Goal: Transaction & Acquisition: Purchase product/service

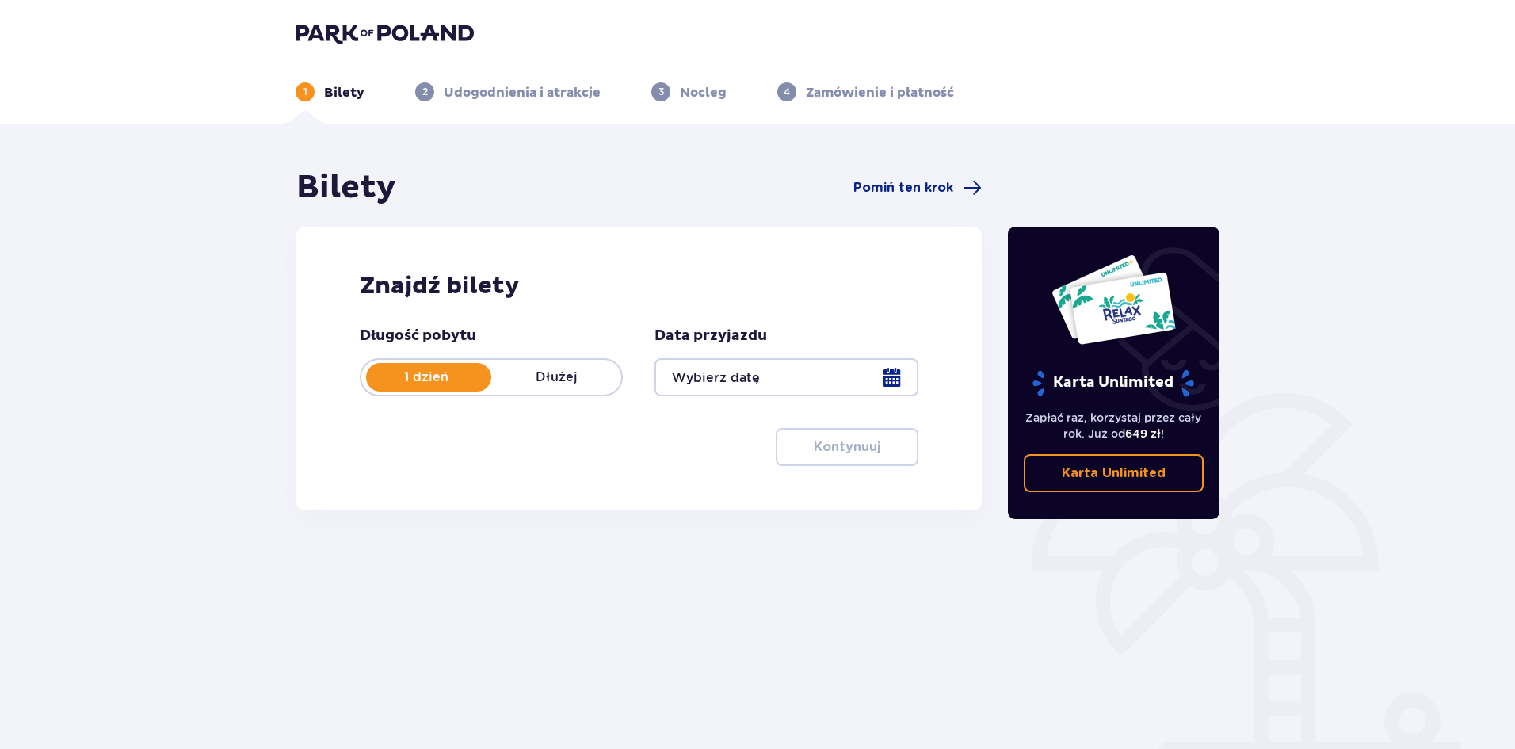
click at [726, 387] on div at bounding box center [785, 377] width 263 height 38
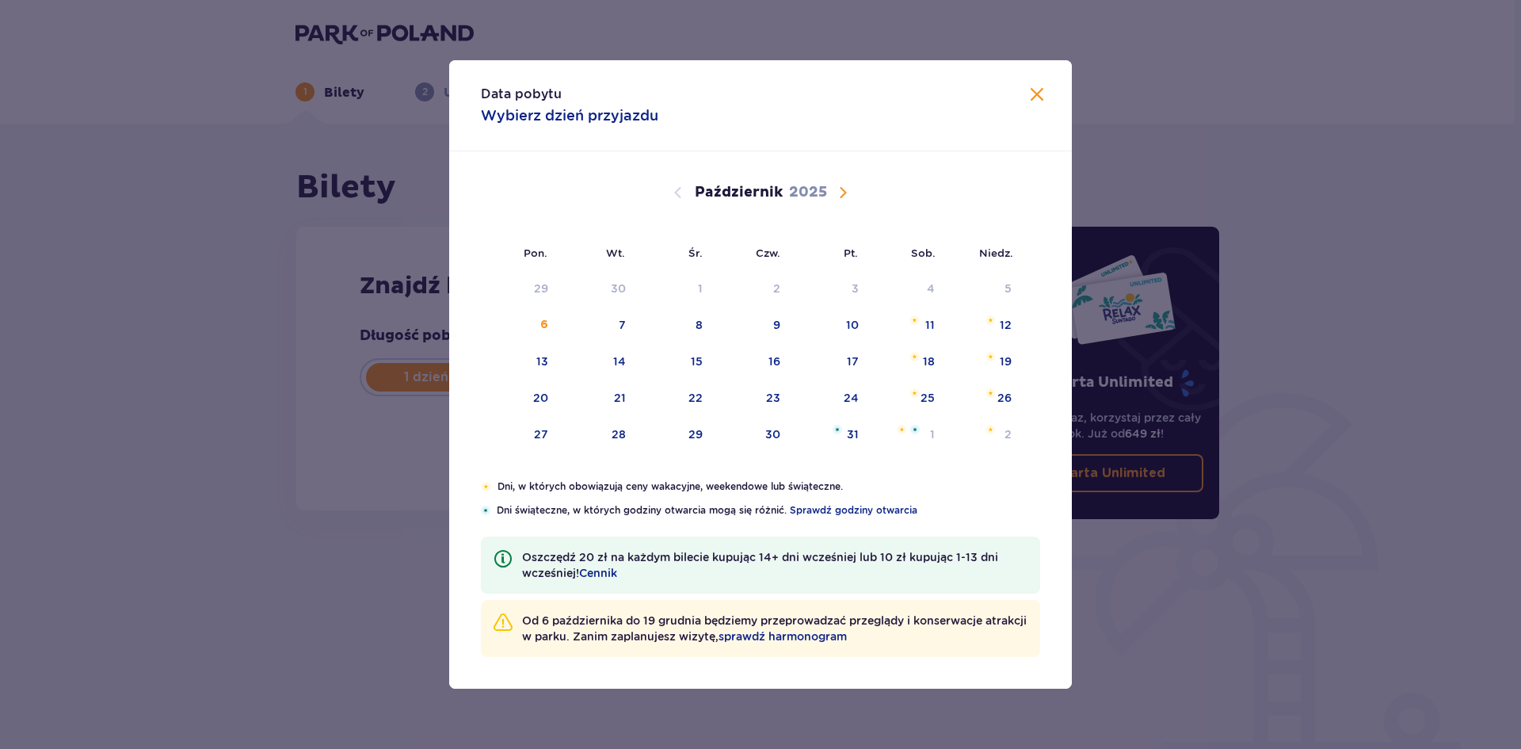
click at [837, 187] on span "Następny miesiąc" at bounding box center [842, 192] width 19 height 19
click at [771, 358] on div "13" at bounding box center [774, 361] width 12 height 16
type input "[DATE]"
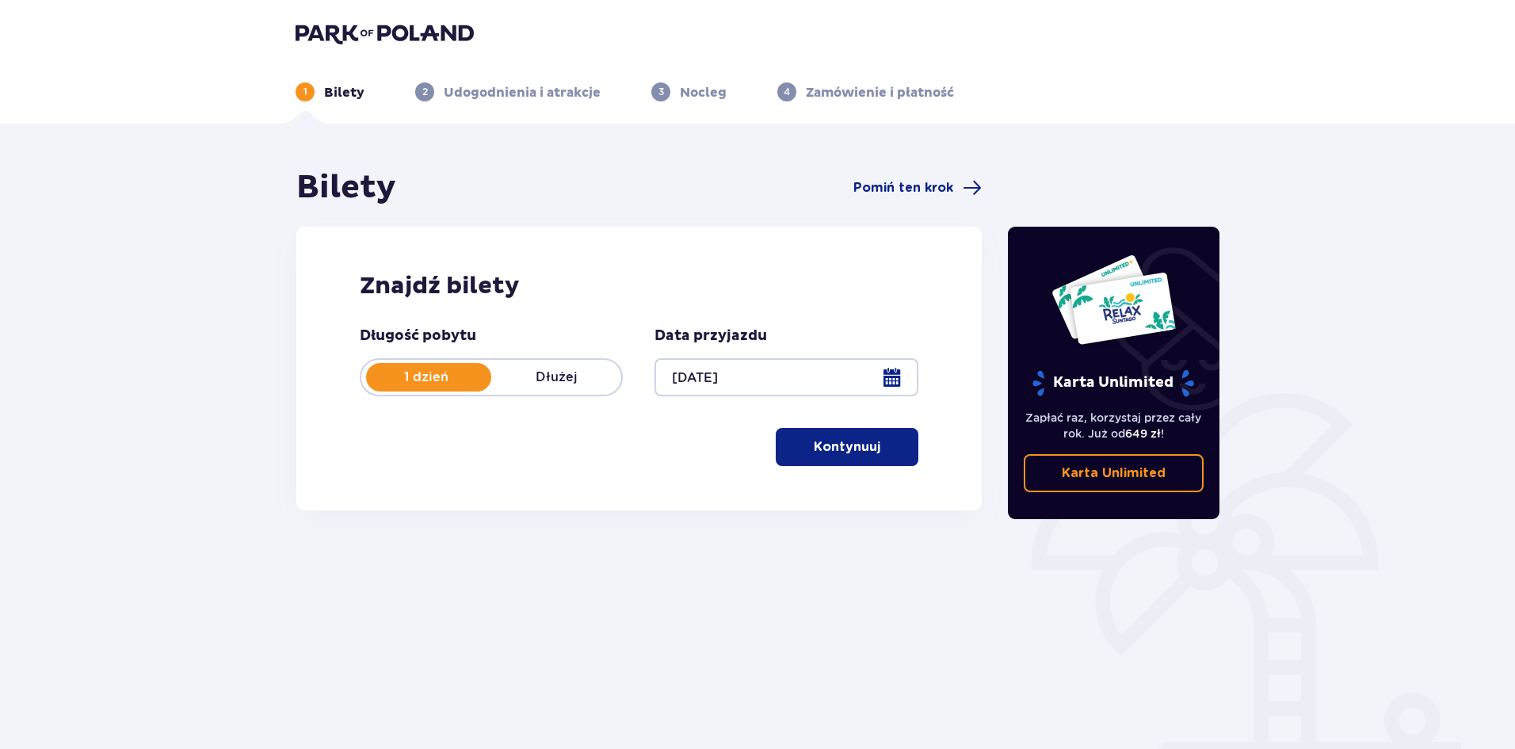
click at [838, 447] on p "Kontynuuj" at bounding box center [847, 446] width 67 height 17
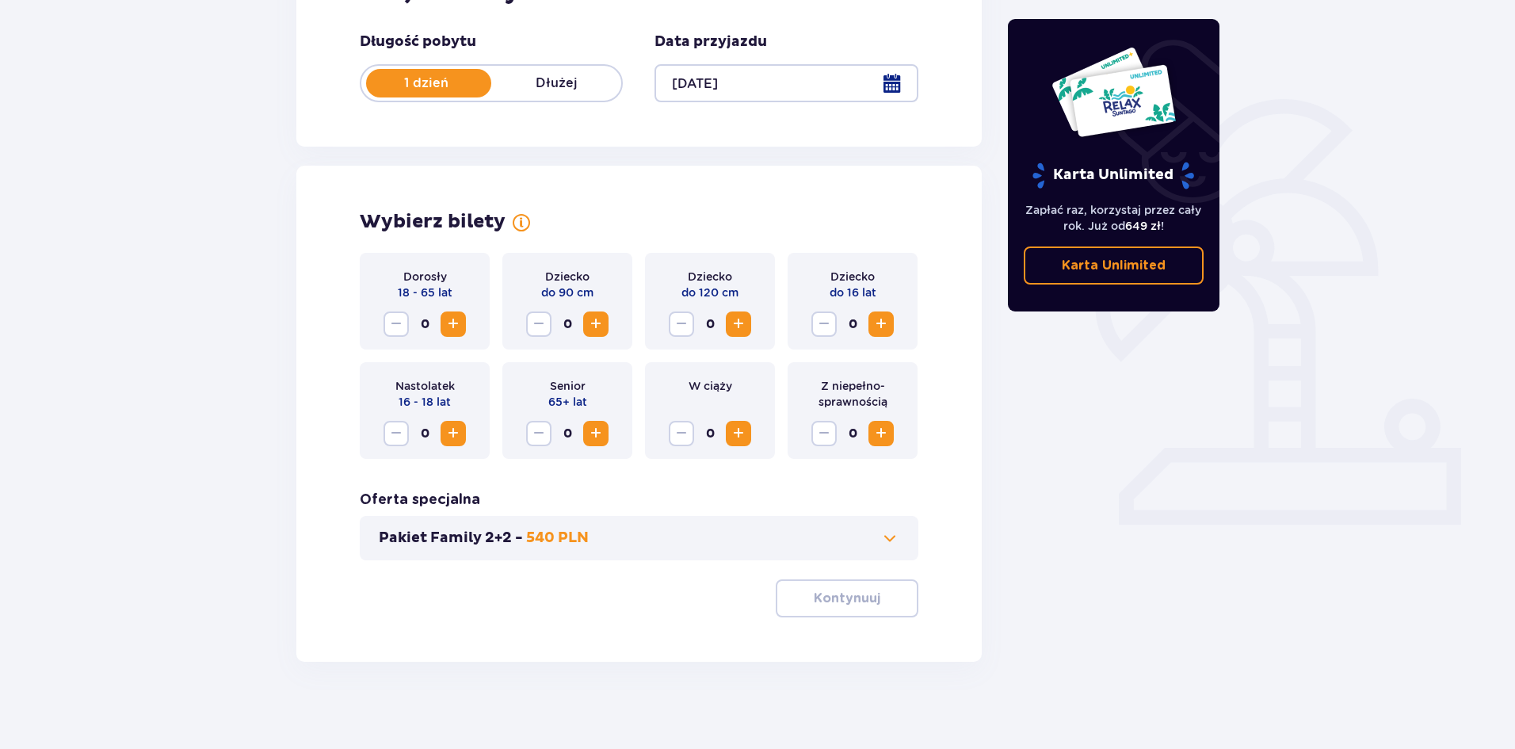
scroll to position [302, 0]
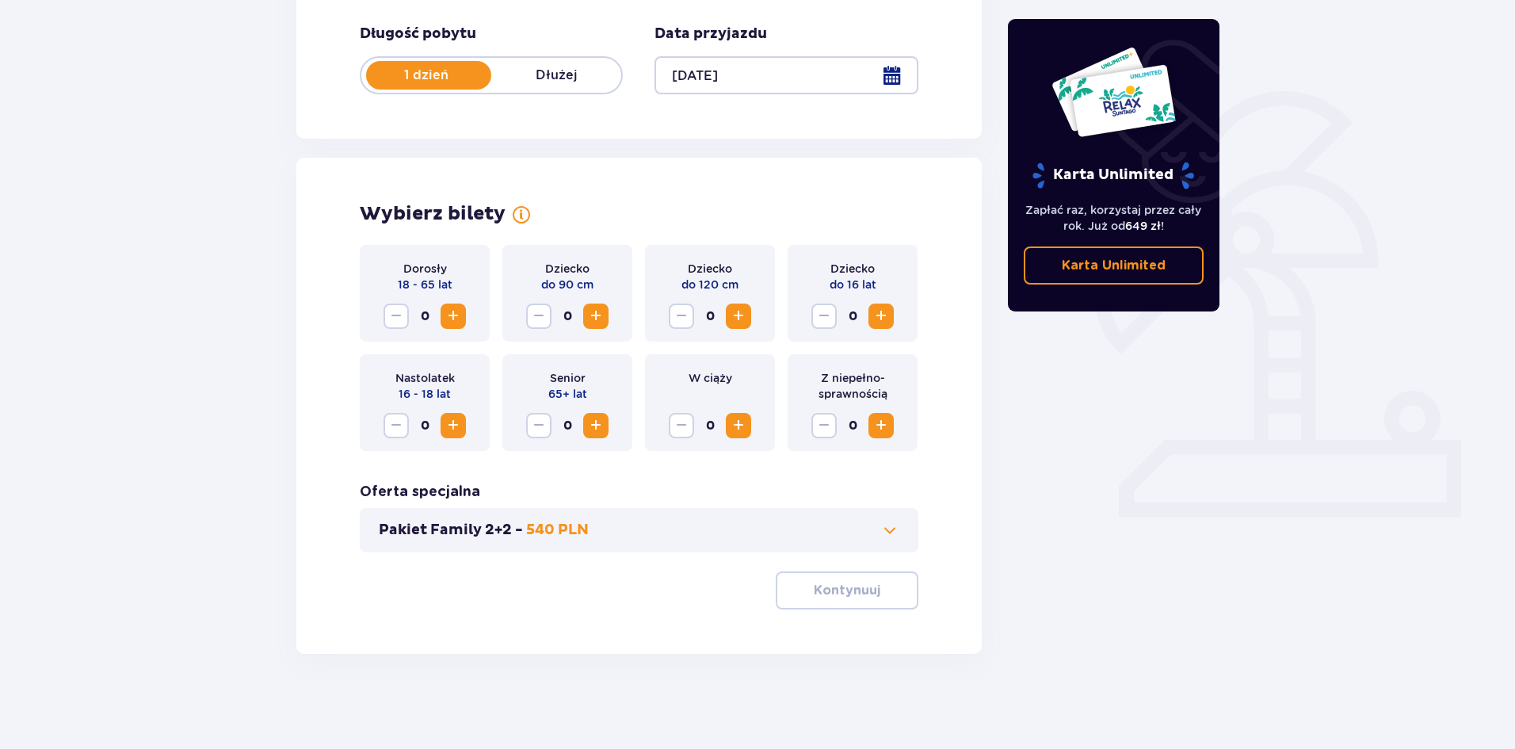
click at [461, 327] on button "Zwiększ" at bounding box center [453, 315] width 25 height 25
click at [854, 589] on p "Kontynuuj" at bounding box center [847, 590] width 67 height 17
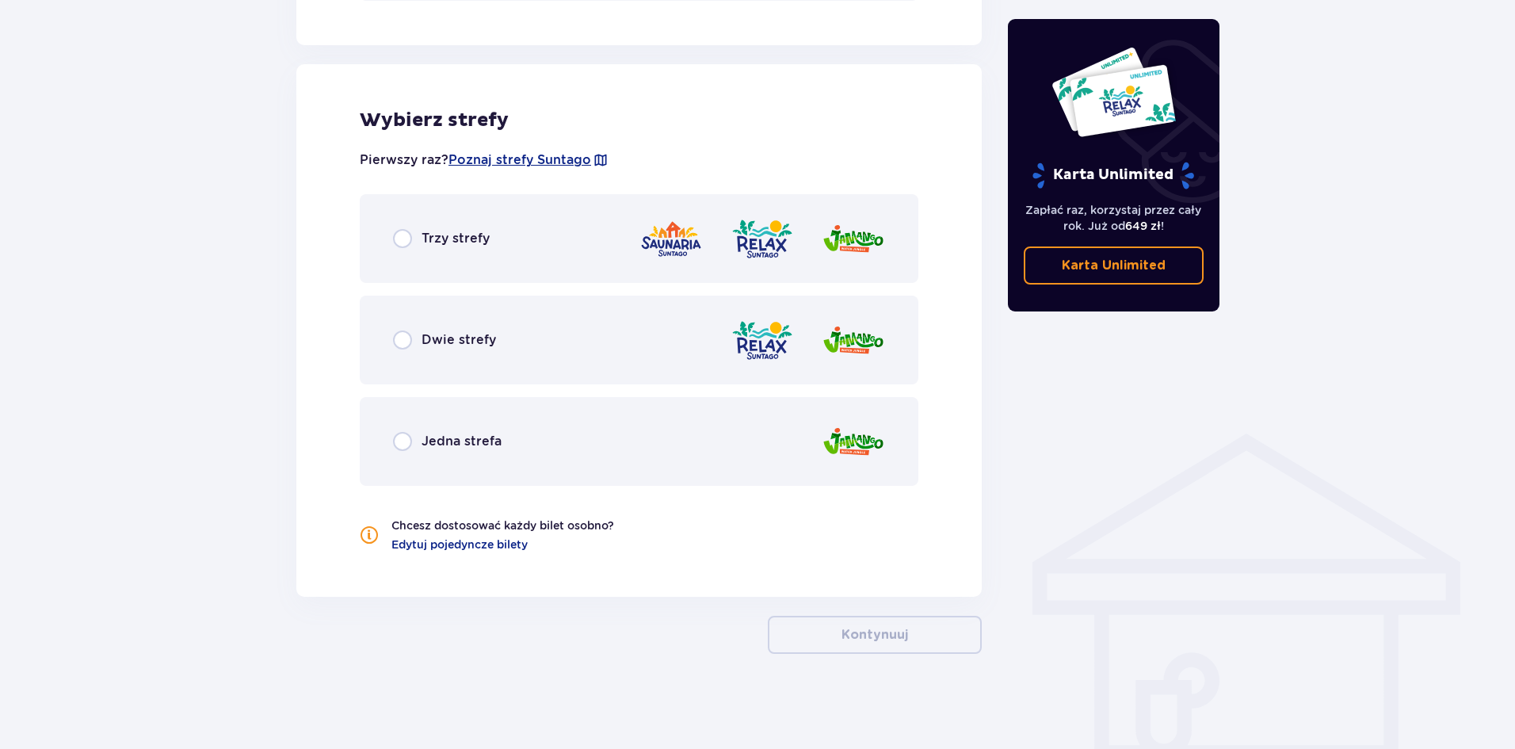
click at [448, 248] on div "Trzy strefy" at bounding box center [441, 238] width 97 height 19
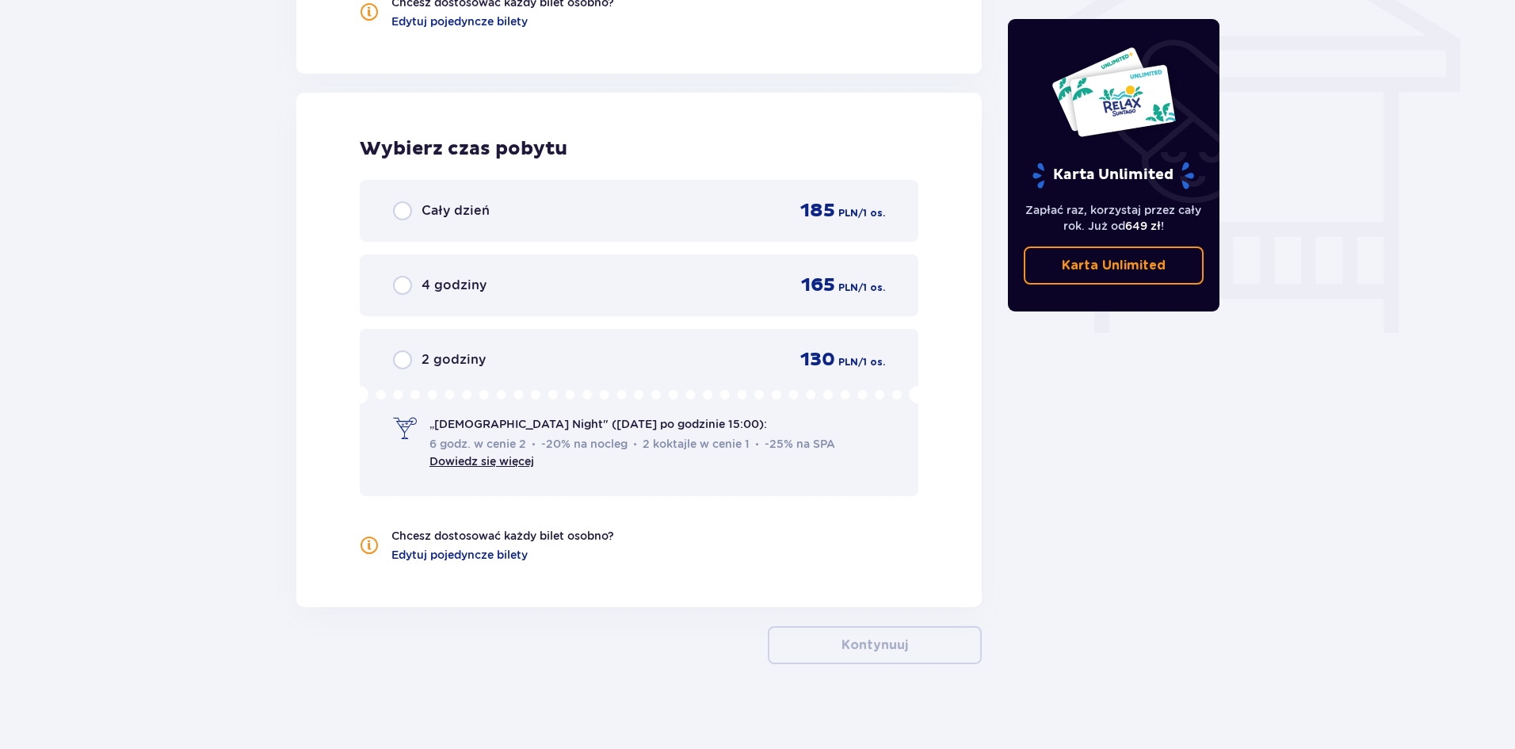
scroll to position [1386, 0]
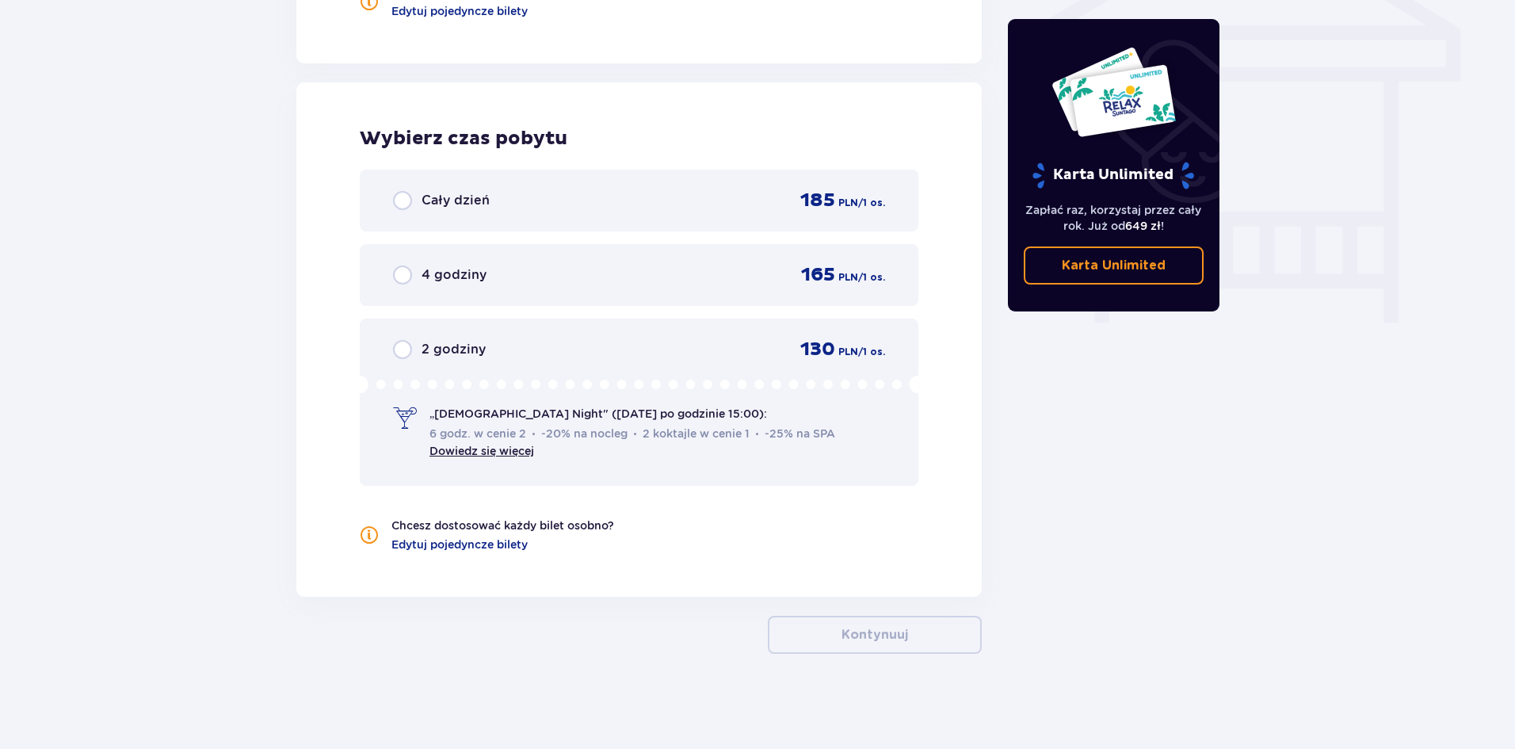
click at [424, 208] on span "Cały dzień" at bounding box center [455, 200] width 68 height 17
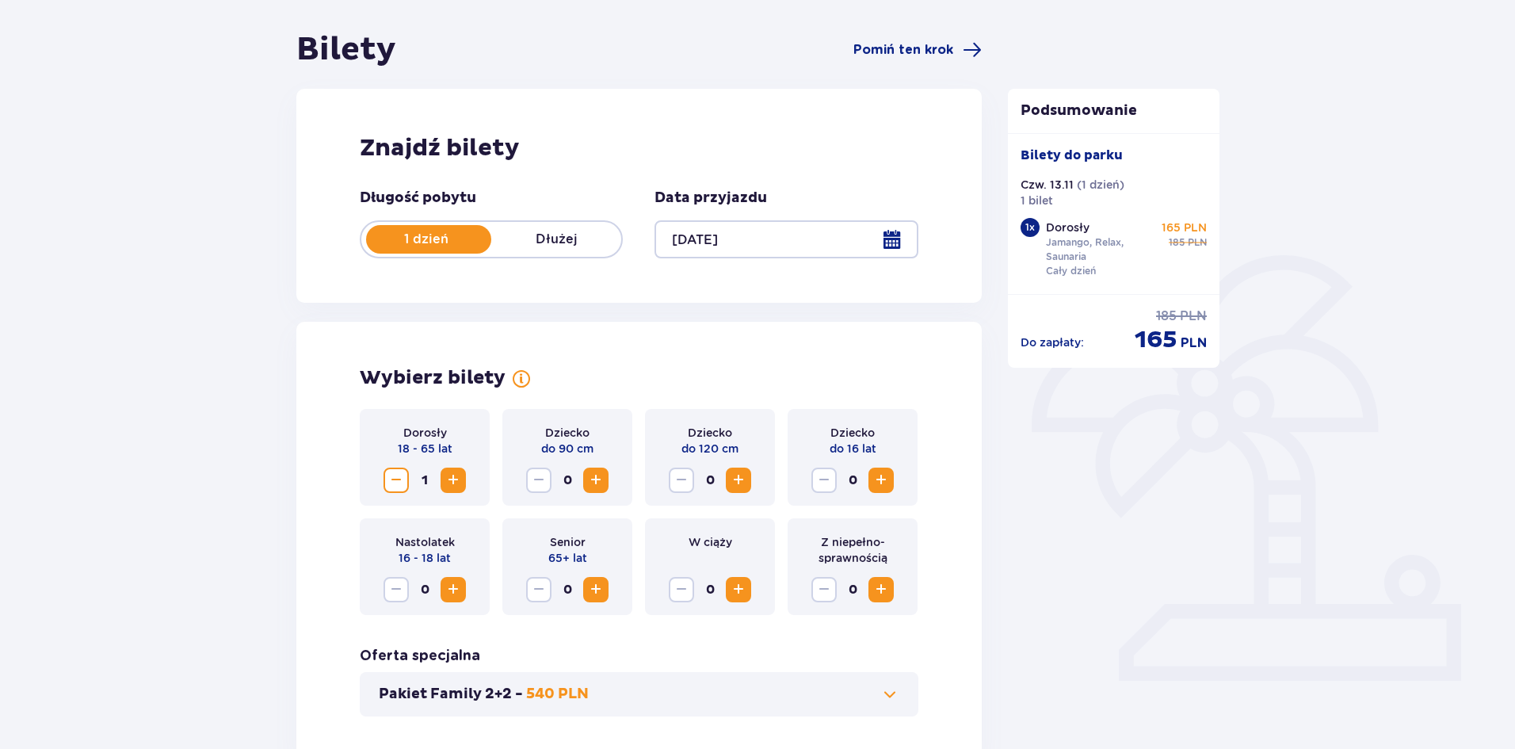
scroll to position [0, 0]
